Goal: Find specific page/section: Find specific page/section

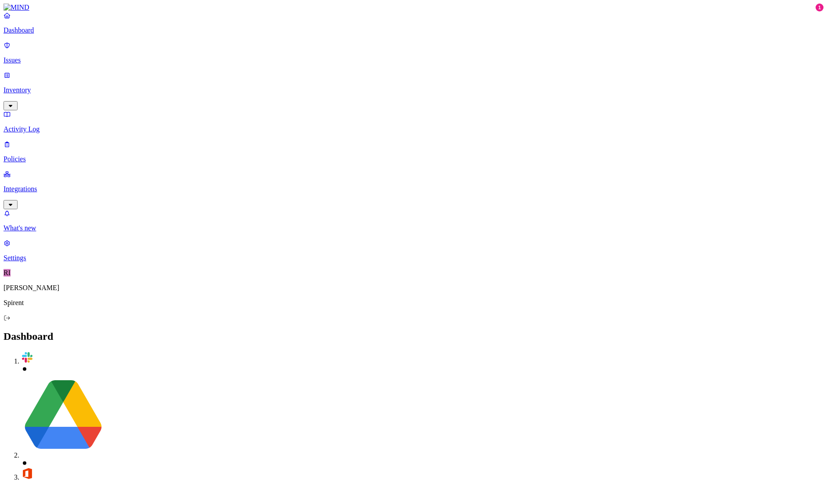
click at [32, 58] on p "Issues" at bounding box center [414, 60] width 820 height 8
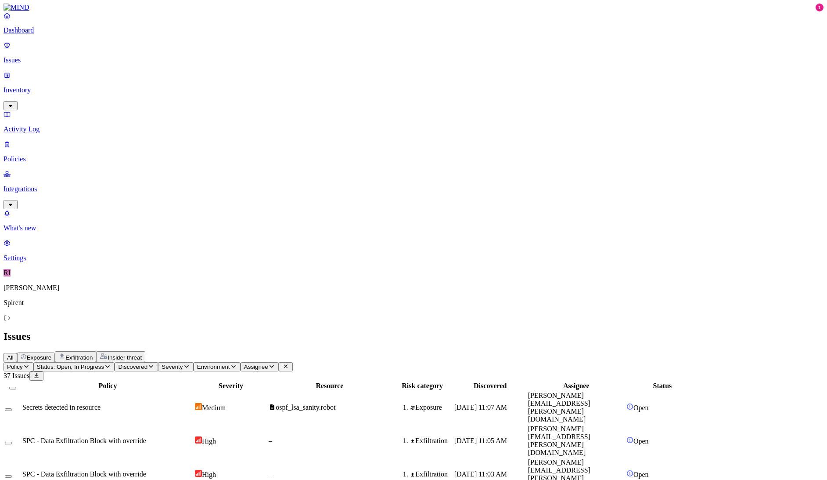
click at [32, 58] on p "Issues" at bounding box center [414, 60] width 820 height 8
click at [268, 363] on span "Assignee" at bounding box center [256, 366] width 24 height 7
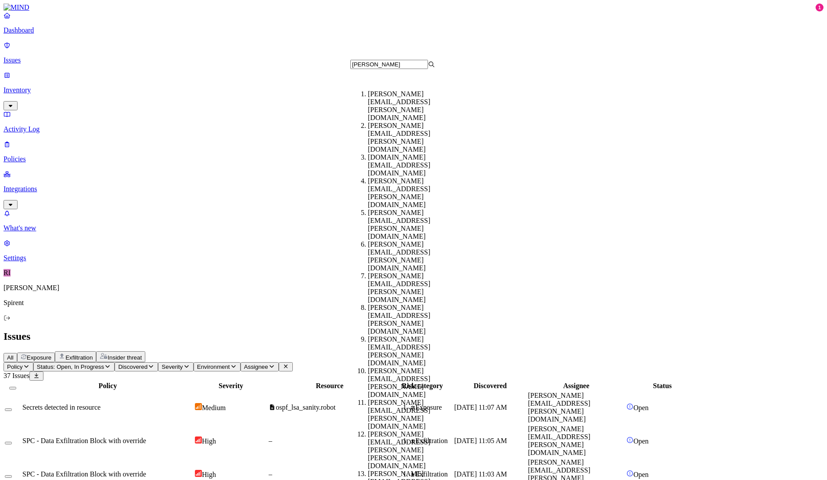
scroll to position [138, 0]
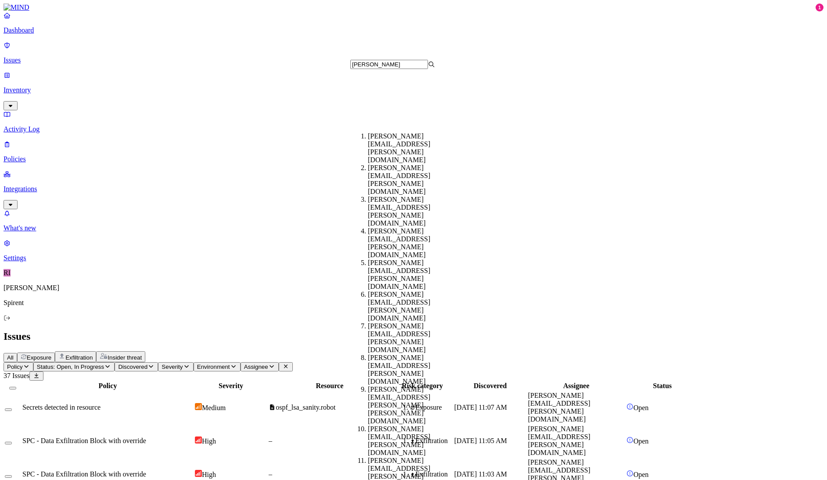
type input "[PERSON_NAME]"
click at [397, 322] on div "[PERSON_NAME][EMAIL_ADDRESS][PERSON_NAME][DOMAIN_NAME]" at bounding box center [410, 338] width 85 height 32
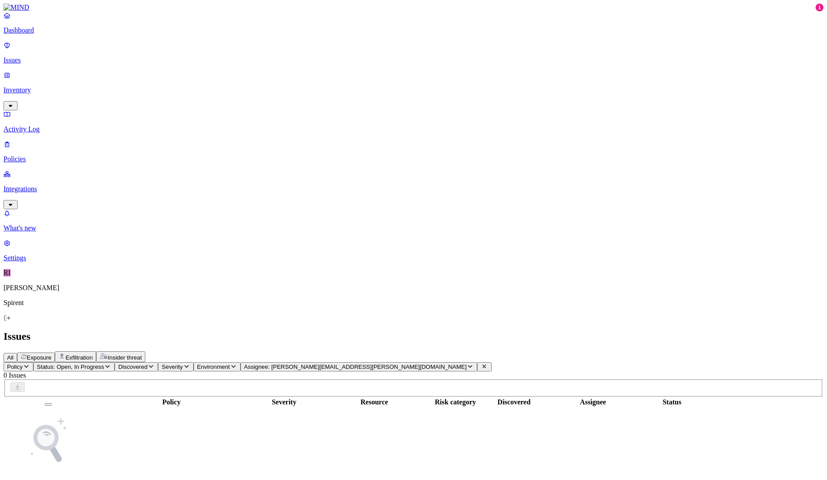
click at [104, 363] on span "Status: Open, In Progress" at bounding box center [70, 366] width 67 height 7
click at [319, 330] on h2 "Issues" at bounding box center [414, 336] width 820 height 12
click at [169, 397] on div "Policy Severity Resource Risk category Discovered Assignee Status No matching i…" at bounding box center [414, 454] width 820 height 114
